Goal: Information Seeking & Learning: Learn about a topic

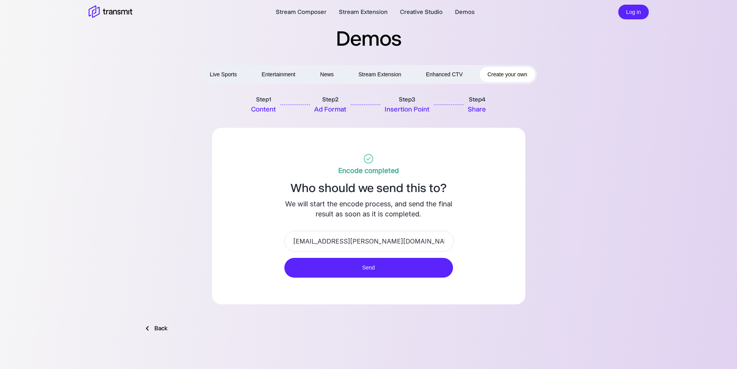
click at [224, 77] on button "Live Sports" at bounding box center [223, 74] width 43 height 15
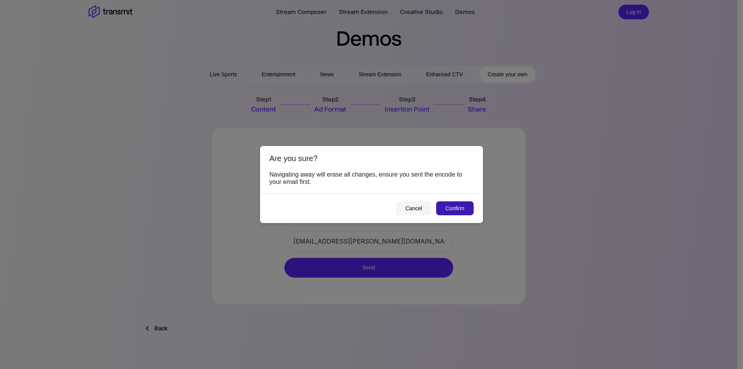
click at [458, 208] on button "Confirm" at bounding box center [455, 208] width 38 height 14
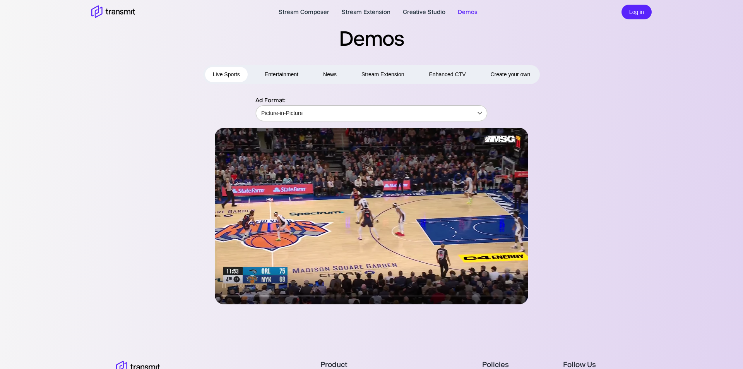
click at [298, 115] on body "Stream Composer Stream Extension Creative Studio Demos Log in Demos Live Sports…" at bounding box center [371, 184] width 743 height 369
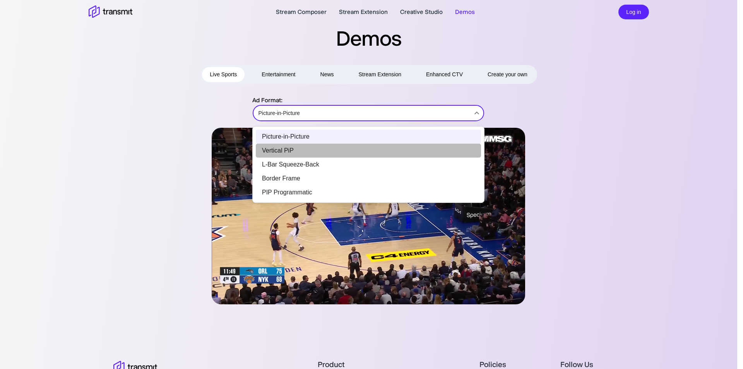
click at [298, 150] on li "Vertical PiP" at bounding box center [368, 150] width 225 height 14
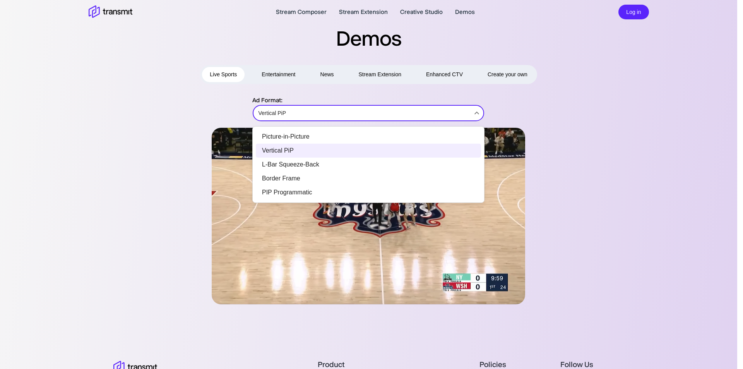
click at [323, 111] on body "Stream Composer Stream Extension Creative Studio Demos Log in Demos Live Sports…" at bounding box center [371, 184] width 743 height 369
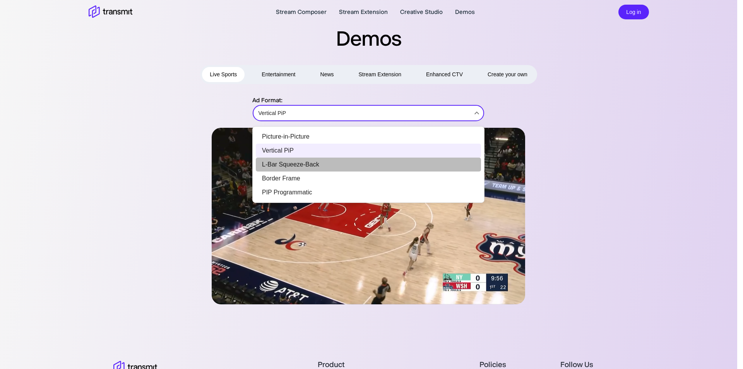
click at [310, 165] on li "L-Bar Squeeze-Back" at bounding box center [368, 164] width 225 height 14
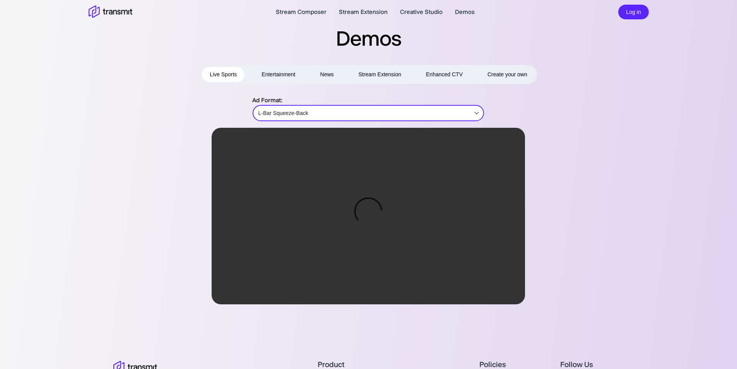
click at [358, 111] on body "Stream Composer Stream Extension Creative Studio Demos Log in Demos Live Sports…" at bounding box center [368, 184] width 737 height 369
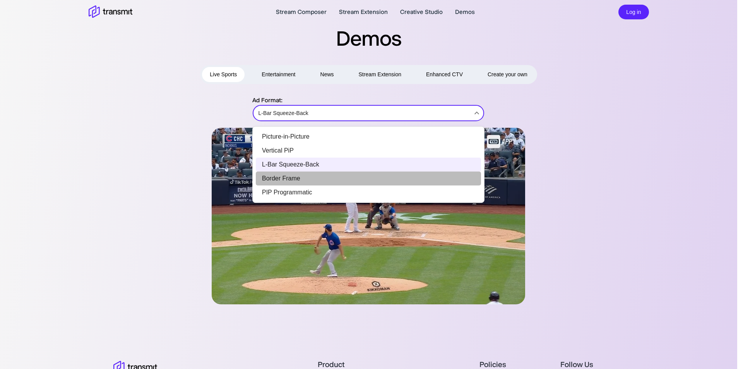
click at [299, 183] on li "Border Frame" at bounding box center [368, 178] width 225 height 14
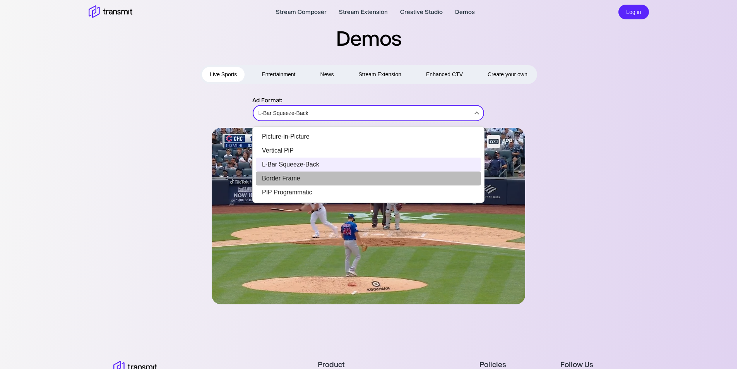
type input "Border Frame"
